Goal: Task Accomplishment & Management: Manage account settings

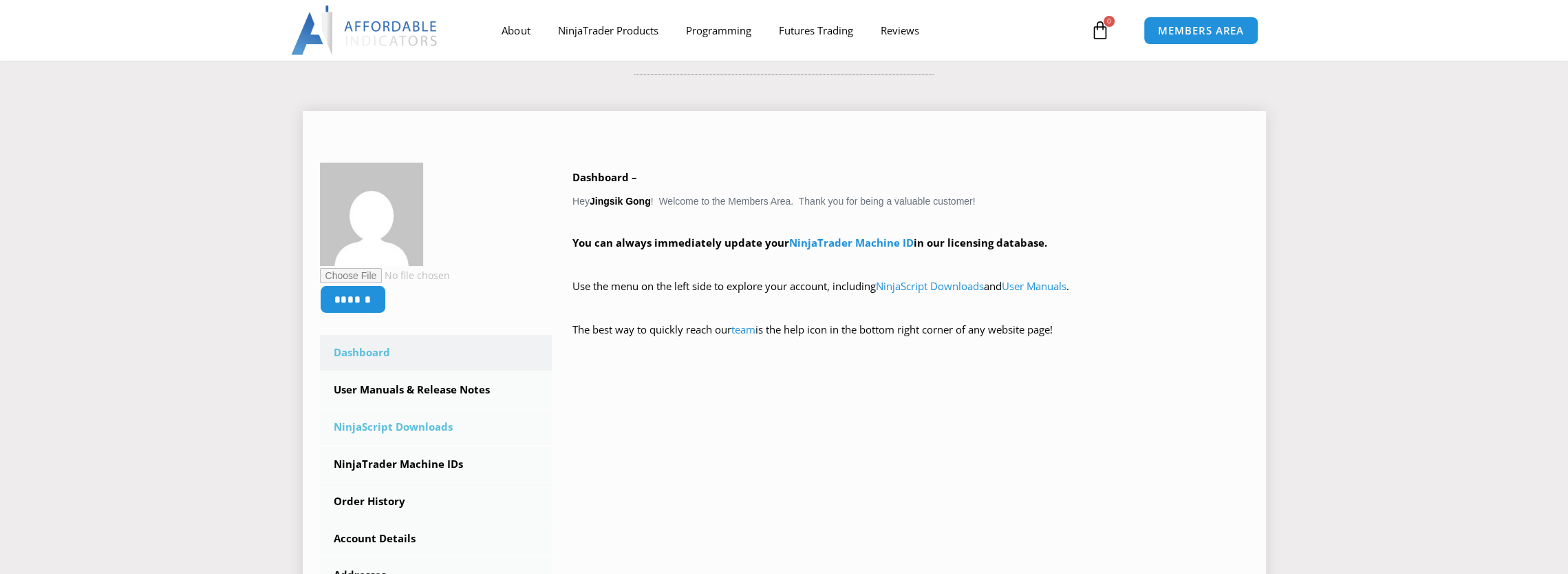
scroll to position [276, 0]
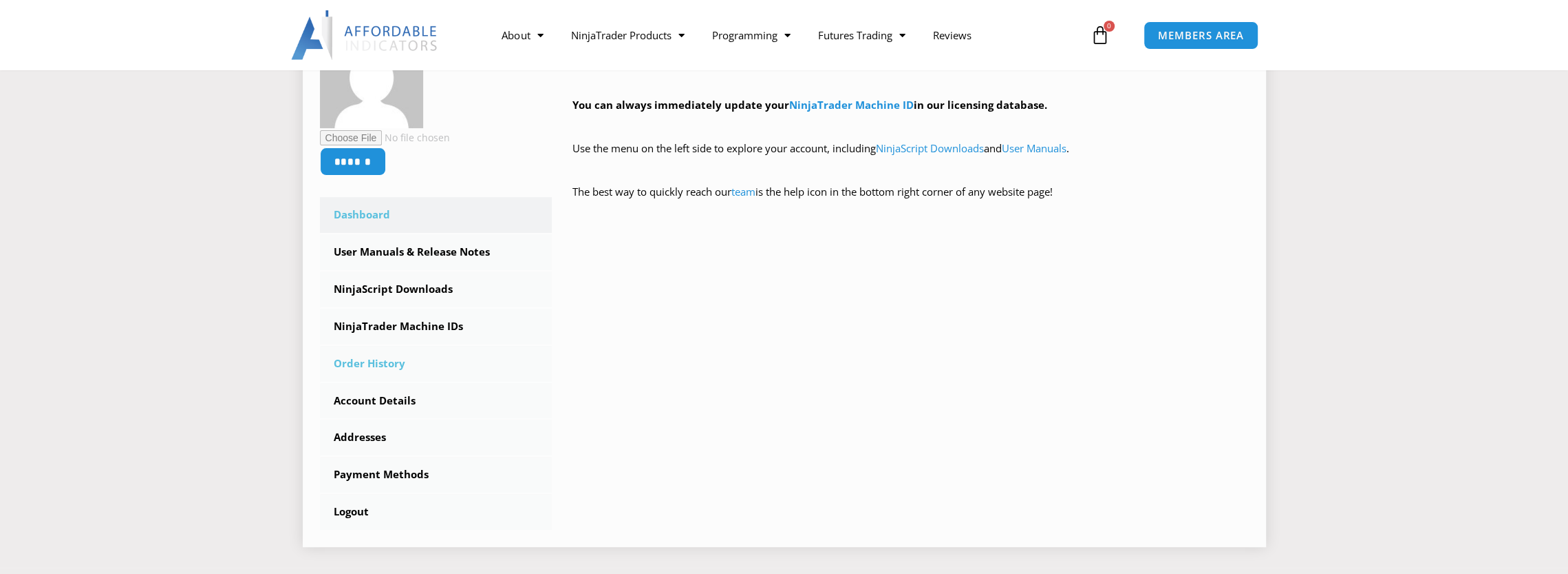
click at [367, 357] on link "Order History" at bounding box center [435, 363] width 232 height 35
click at [368, 361] on link "Order History" at bounding box center [435, 363] width 232 height 35
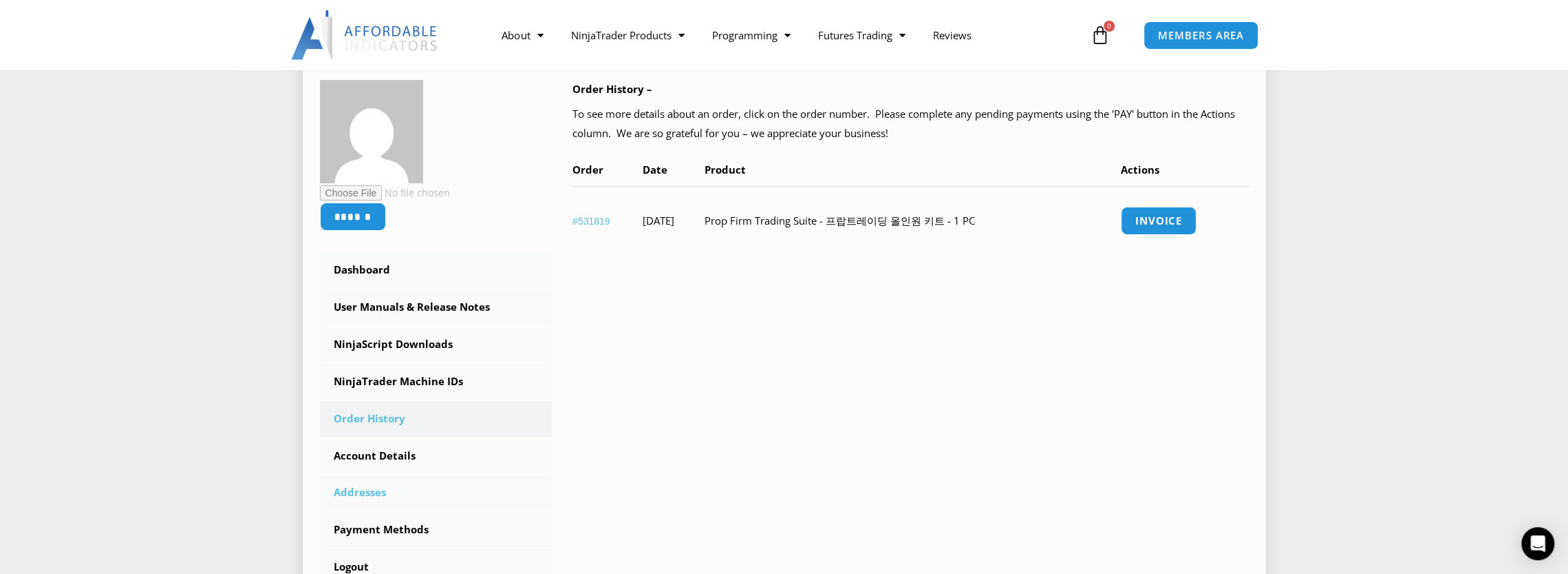
scroll to position [276, 0]
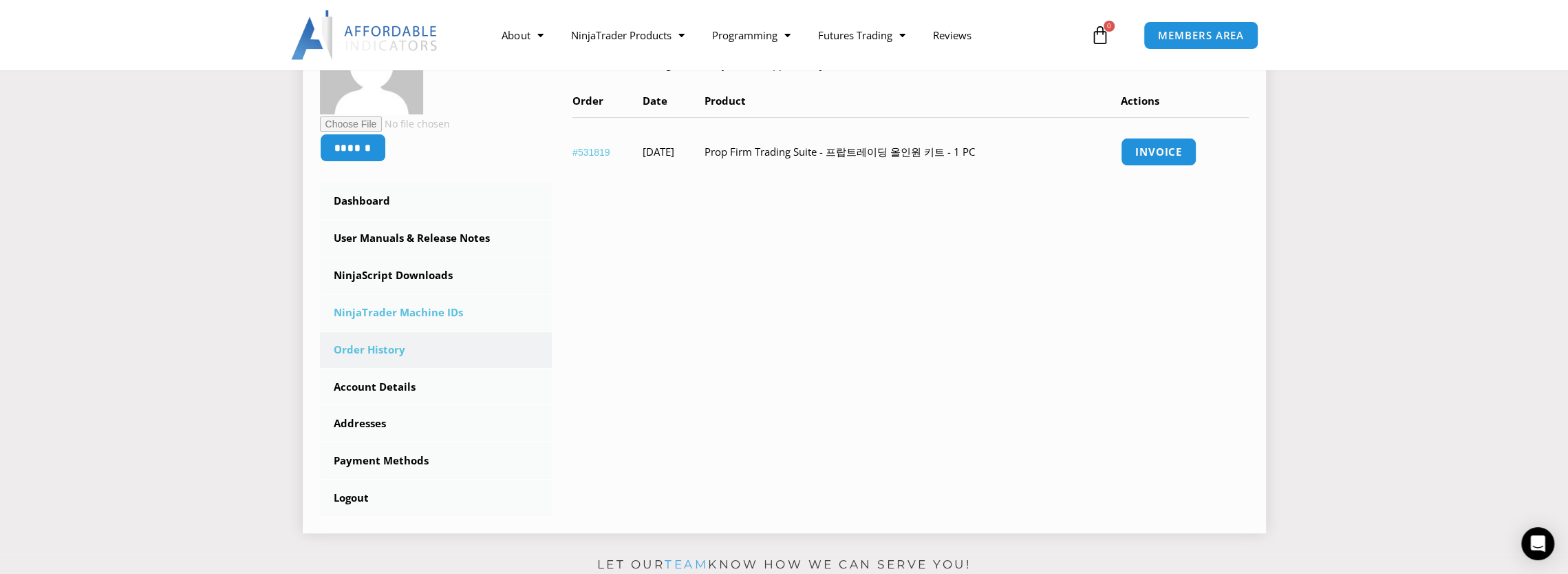
click at [441, 312] on link "NinjaTrader Machine IDs" at bounding box center [435, 312] width 232 height 35
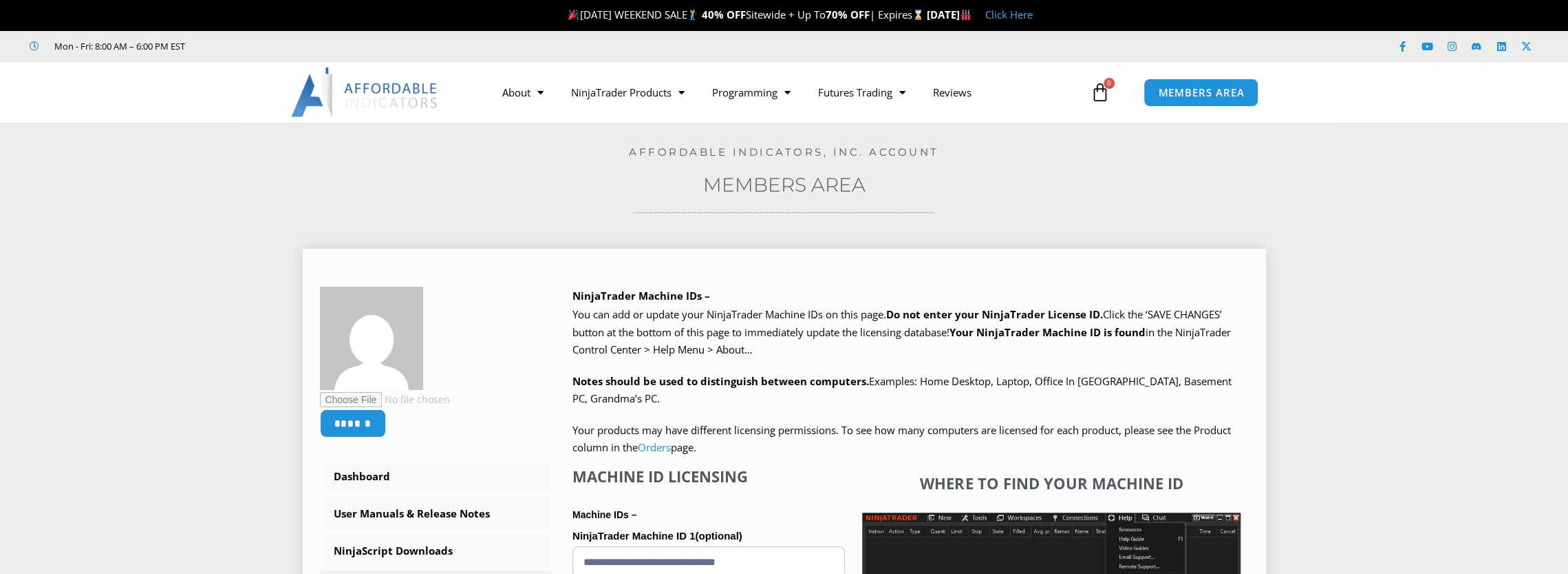
scroll to position [276, 0]
